Goal: Task Accomplishment & Management: Manage account settings

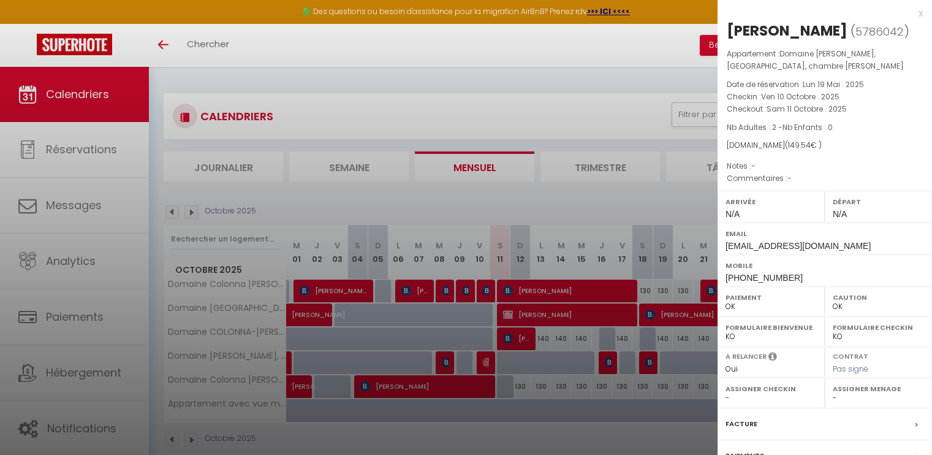
click at [449, 38] on div at bounding box center [466, 227] width 932 height 455
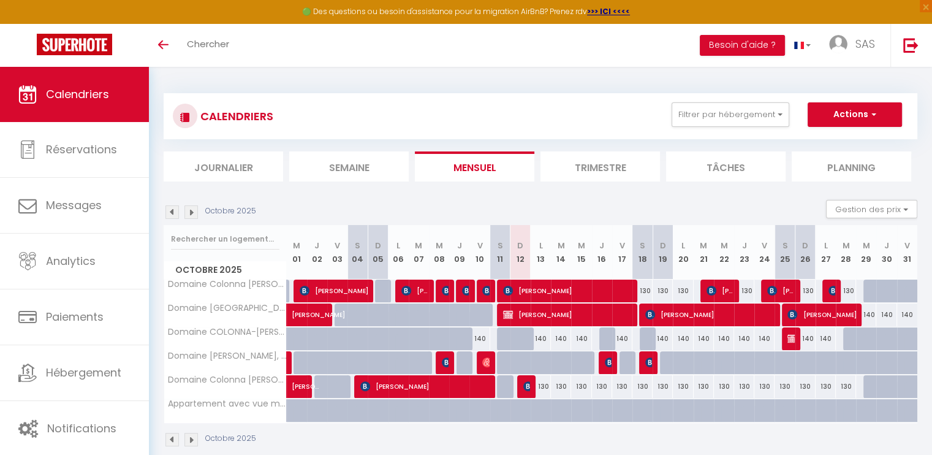
click at [562, 388] on div "130" at bounding box center [561, 386] width 20 height 23
type input "130"
type input "[DATE]"
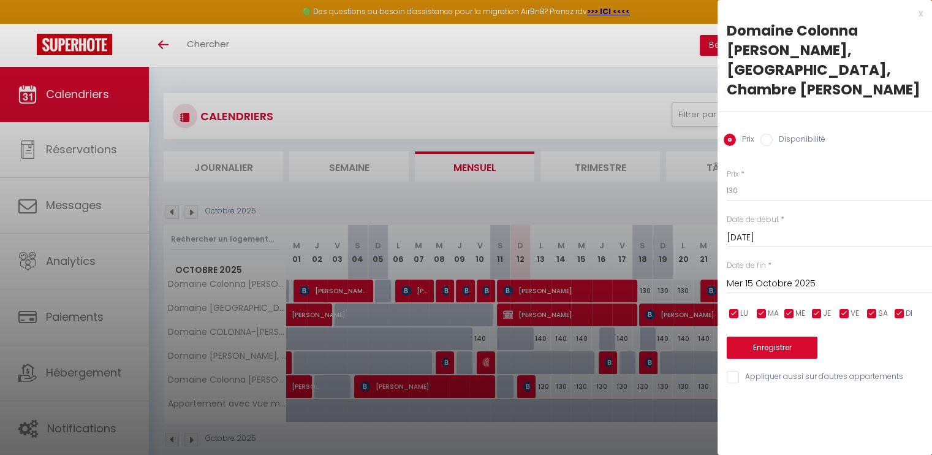
click at [826, 276] on input "Mer 15 Octobre 2025" at bounding box center [829, 284] width 205 height 16
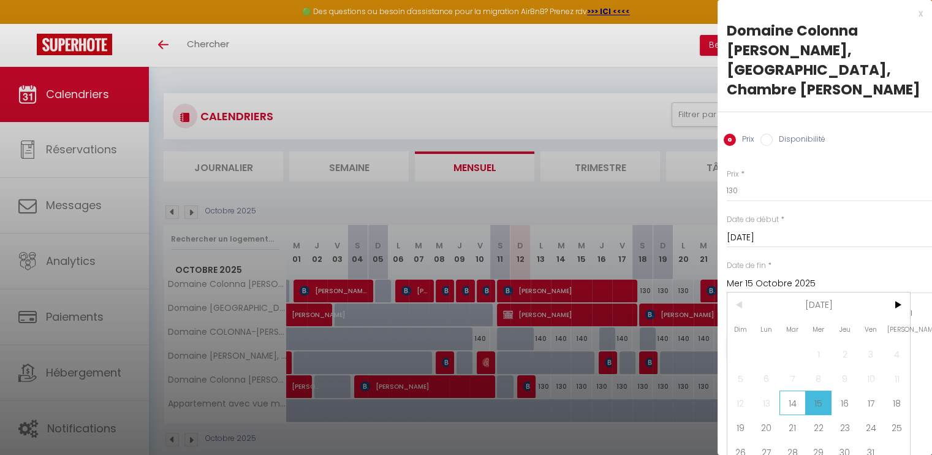
click at [796, 390] on span "14" at bounding box center [793, 402] width 26 height 25
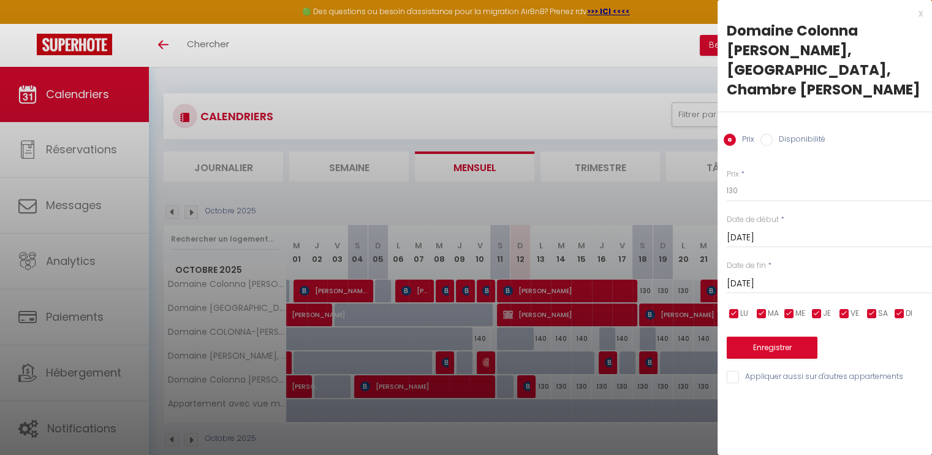
click at [805, 276] on input "[DATE]" at bounding box center [829, 284] width 205 height 16
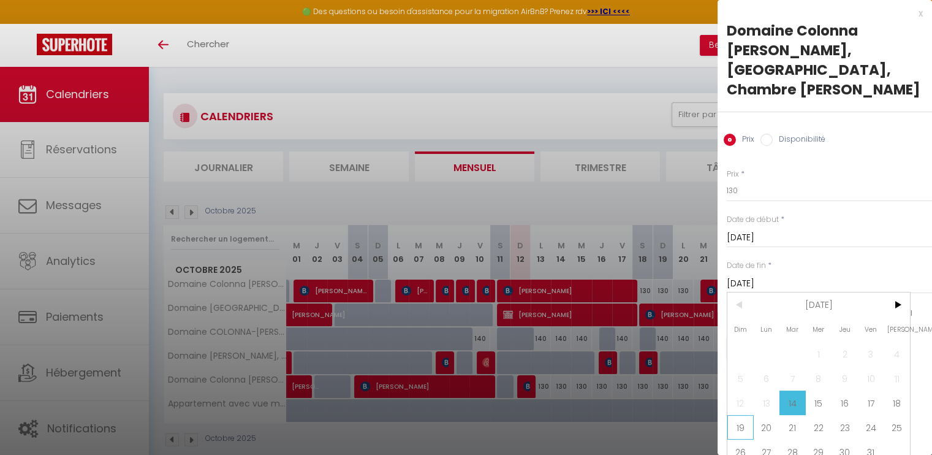
click at [737, 415] on span "19" at bounding box center [741, 427] width 26 height 25
type input "Dim 19 Octobre 2025"
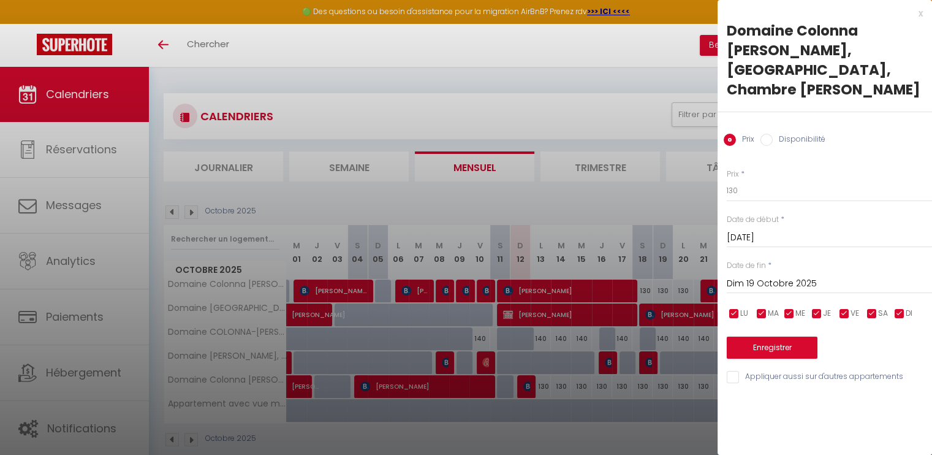
click at [767, 134] on input "Disponibilité" at bounding box center [767, 140] width 12 height 12
radio input "true"
radio input "false"
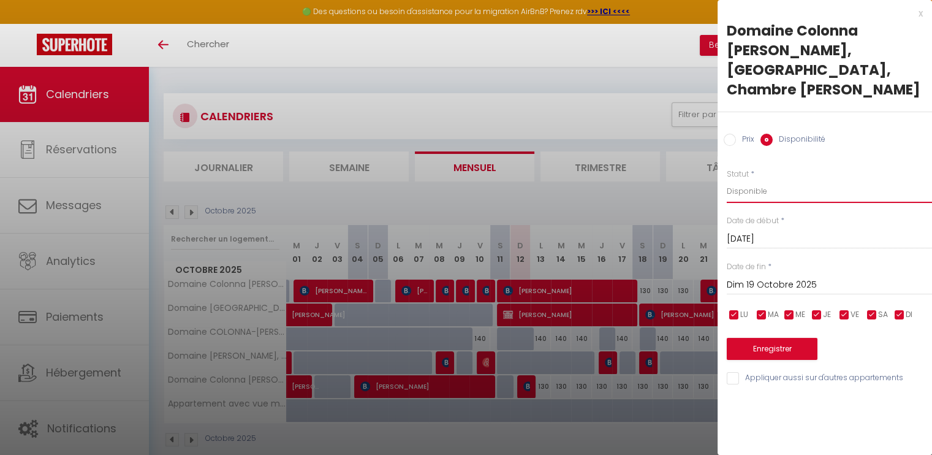
click at [778, 180] on select "Disponible Indisponible" at bounding box center [829, 191] width 205 height 23
select select "0"
click at [727, 180] on select "Disponible Indisponible" at bounding box center [829, 191] width 205 height 23
click at [791, 338] on button "Enregistrer" at bounding box center [772, 349] width 91 height 22
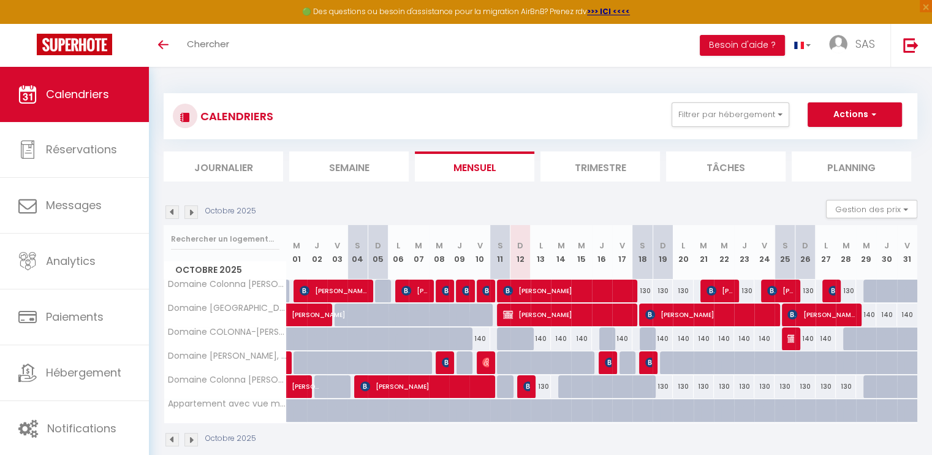
click at [545, 383] on div "130" at bounding box center [541, 386] width 20 height 23
select select "1"
type input "Lun 13 Octobre 2025"
type input "[DATE]"
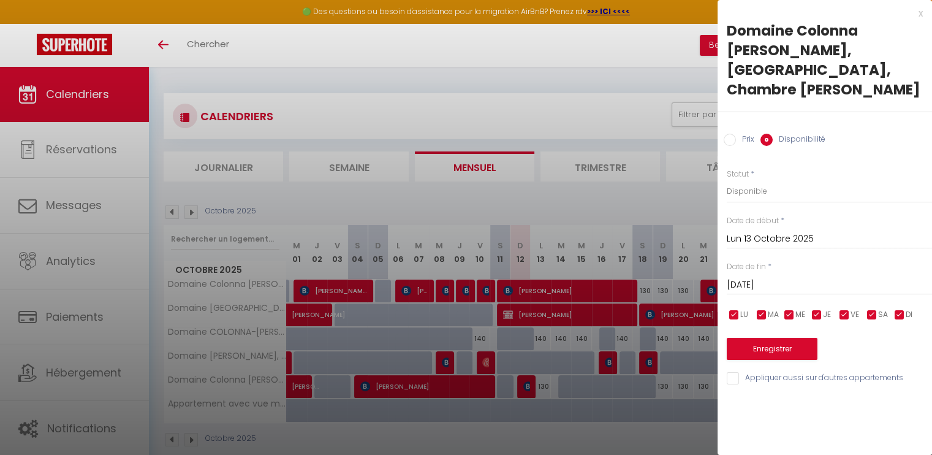
click at [776, 134] on label "Disponibilité" at bounding box center [799, 140] width 53 height 13
click at [773, 134] on input "Disponibilité" at bounding box center [767, 140] width 12 height 12
click at [765, 180] on select "Disponible Indisponible" at bounding box center [829, 191] width 205 height 23
select select "0"
click at [727, 180] on select "Disponible Indisponible" at bounding box center [829, 191] width 205 height 23
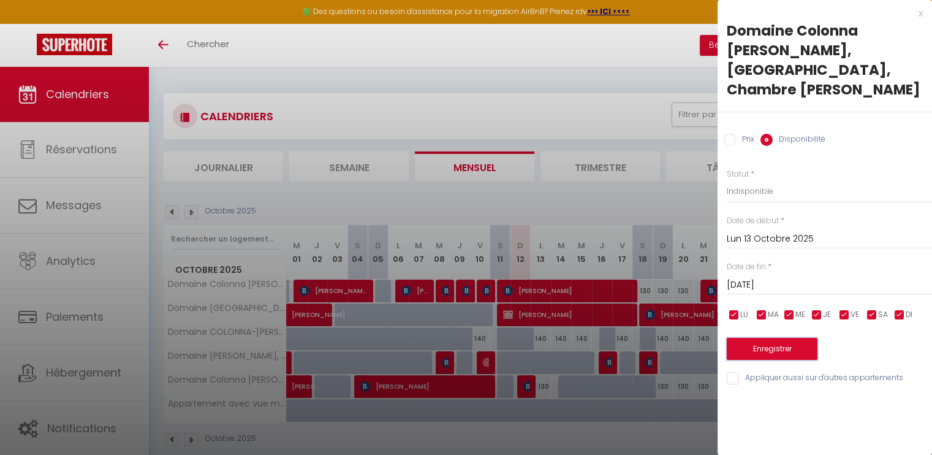
click at [768, 338] on button "Enregistrer" at bounding box center [772, 349] width 91 height 22
